Goal: Transaction & Acquisition: Purchase product/service

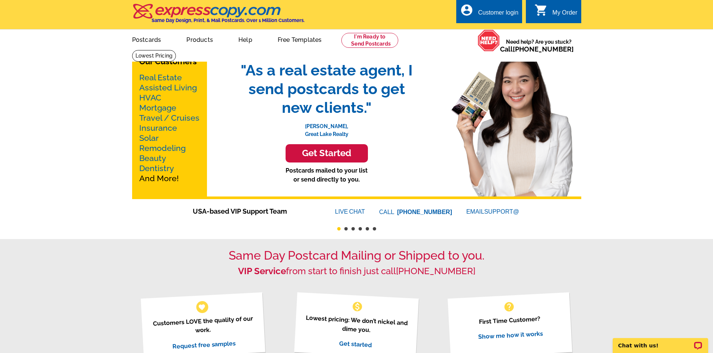
click at [156, 109] on link "Mortgage" at bounding box center [157, 107] width 37 height 9
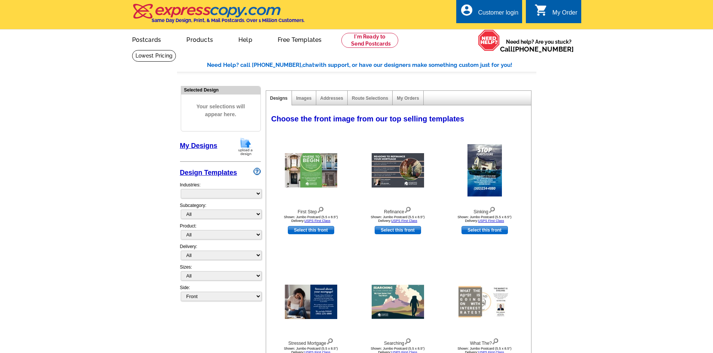
select select "774"
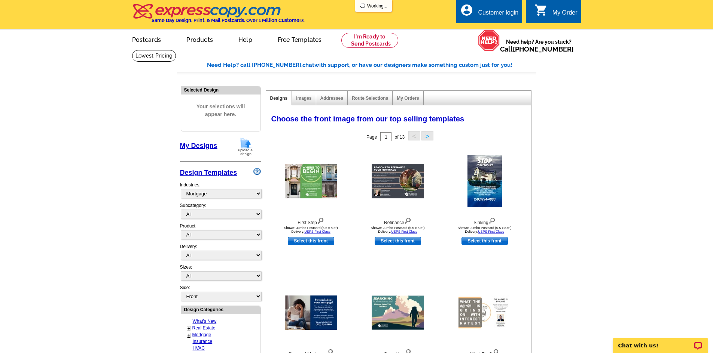
click at [99, 167] on main "Need Help? call [PHONE_NUMBER], chat with support, or have our designers make s…" at bounding box center [356, 328] width 713 height 556
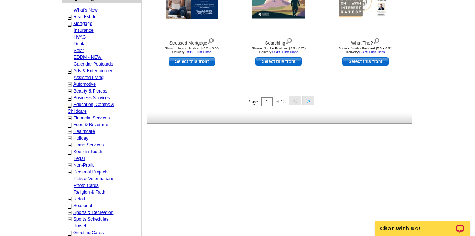
scroll to position [237, 0]
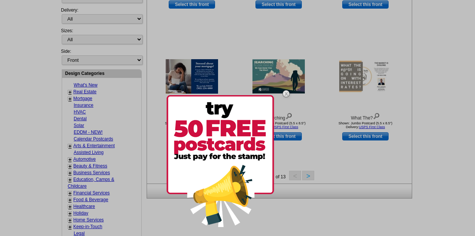
click at [286, 92] on img at bounding box center [286, 94] width 22 height 22
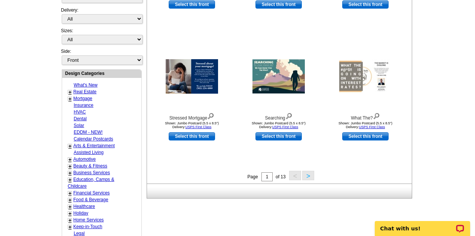
click at [46, 128] on main "Need Help? call [PHONE_NUMBER], chat with support, or have our designers make s…" at bounding box center [237, 91] width 475 height 556
click at [365, 216] on div "Need Help? call [PHONE_NUMBER], chat with support, or have our designers make s…" at bounding box center [237, 93] width 359 height 538
